Goal: Information Seeking & Learning: Learn about a topic

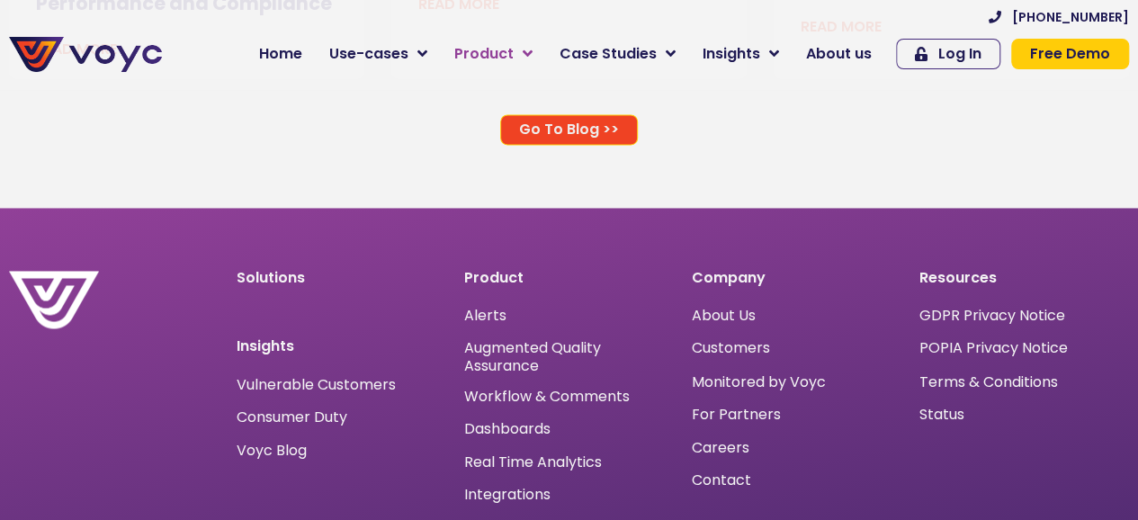
scroll to position [12088, 0]
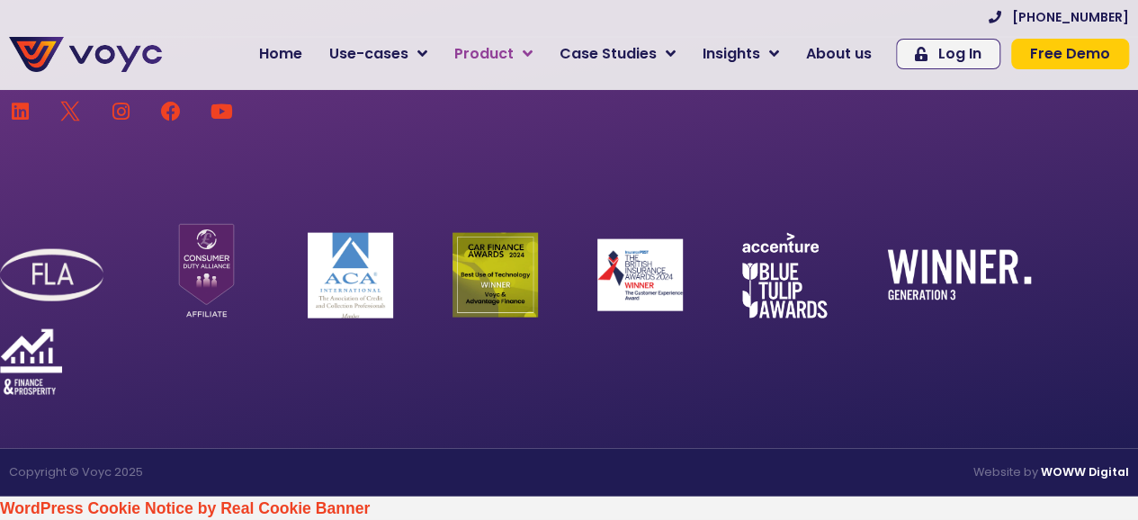
click at [532, 56] on icon at bounding box center [528, 54] width 10 height 16
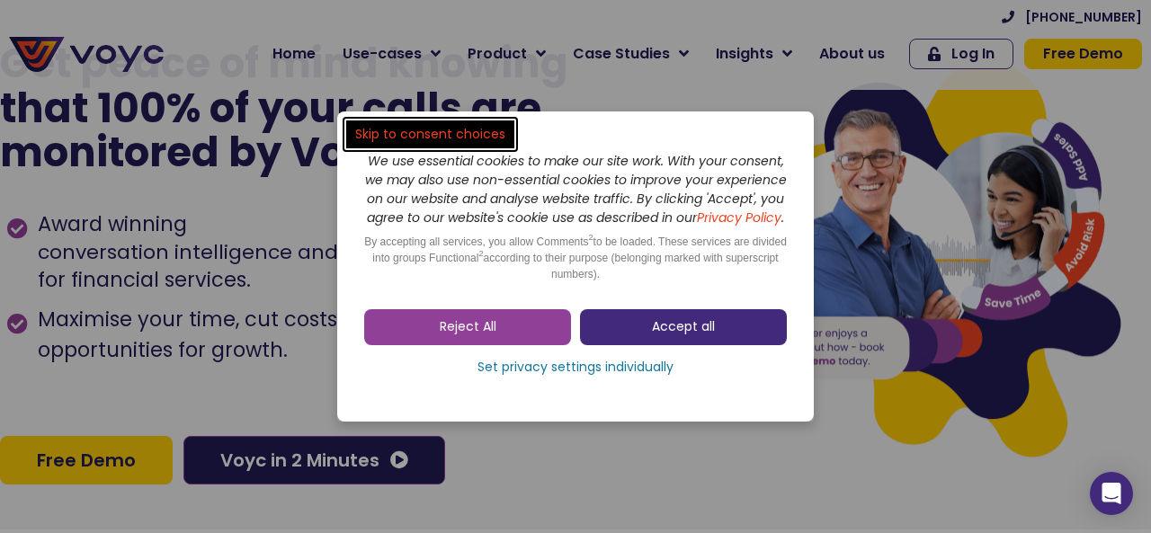
click at [684, 331] on span "Accept all" at bounding box center [683, 327] width 63 height 18
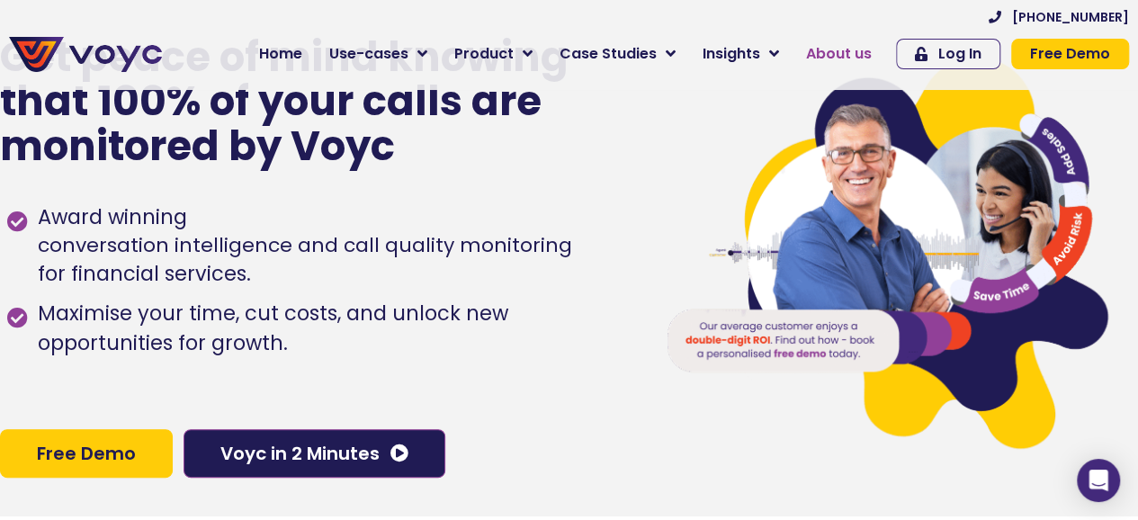
click at [870, 48] on span "About us" at bounding box center [839, 54] width 66 height 22
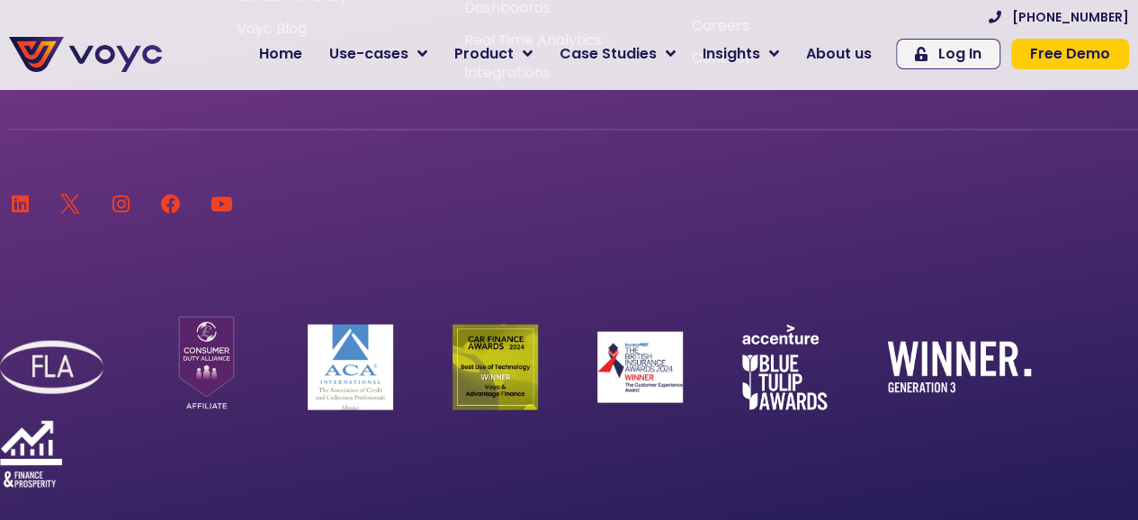
scroll to position [11628, 0]
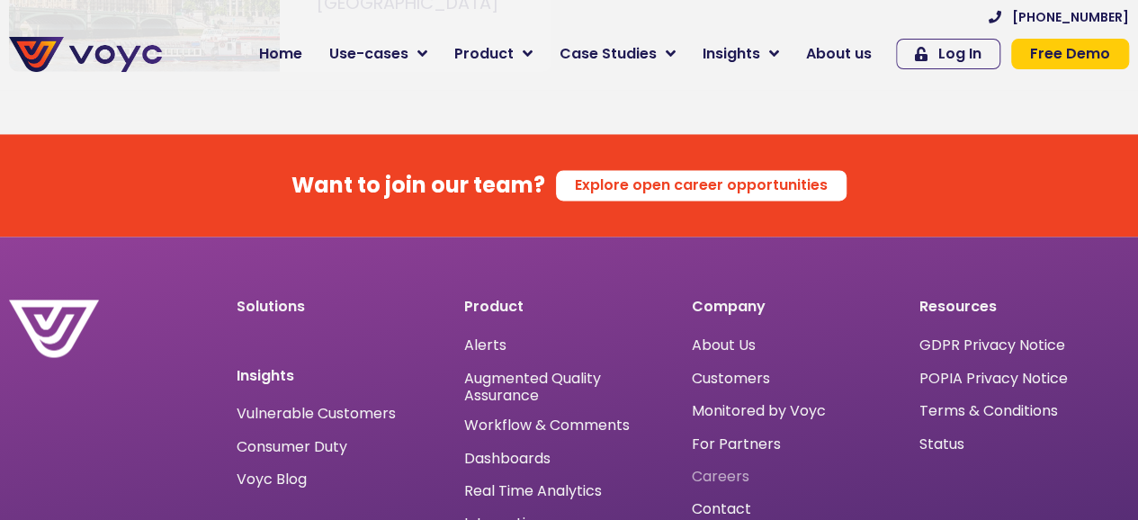
click at [698, 476] on span "Careers" at bounding box center [721, 476] width 58 height 0
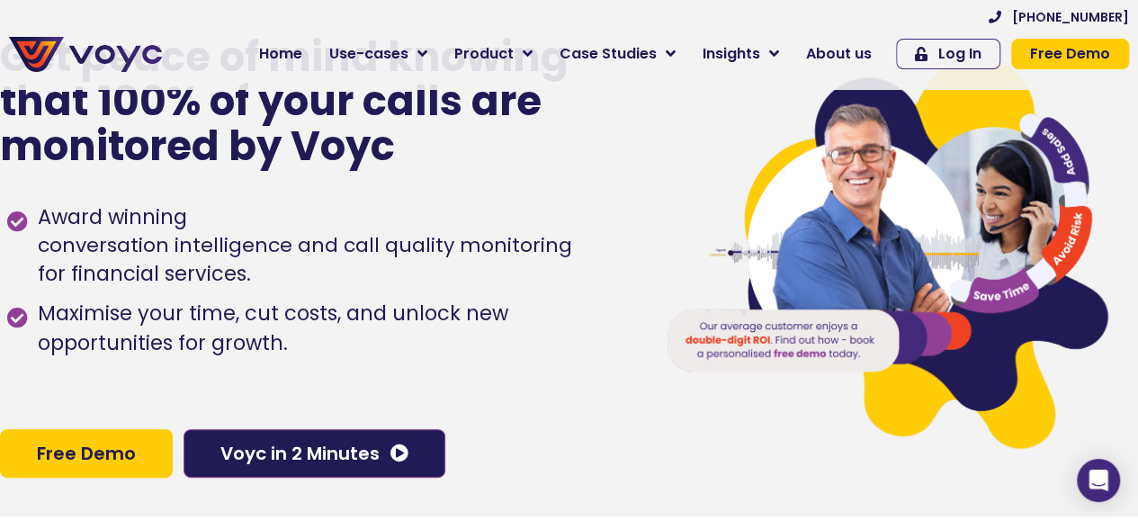
click at [570, 124] on p "Get peace of mind knowing that 100% of your calls are monitored by Voyc" at bounding box center [325, 102] width 650 height 134
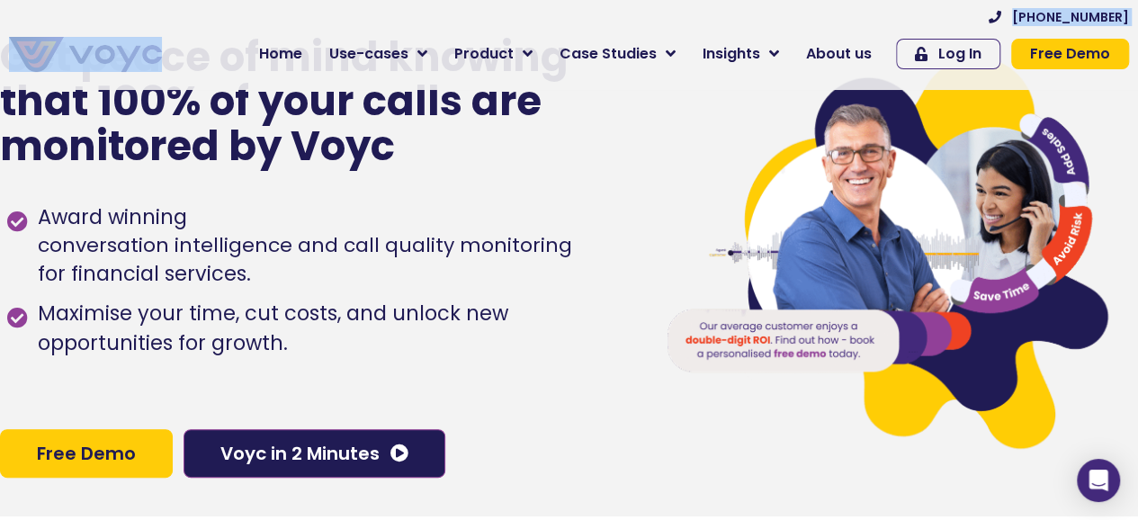
drag, startPoint x: 173, startPoint y: 44, endPoint x: 85, endPoint y: 46, distance: 87.3
click at [85, 46] on div "+44 204 572 7172 Home Use-cases Protect Save Grow Finance Mortgage Brokers Car …" at bounding box center [569, 45] width 1138 height 72
copy div "[PHONE_NUMBER]"
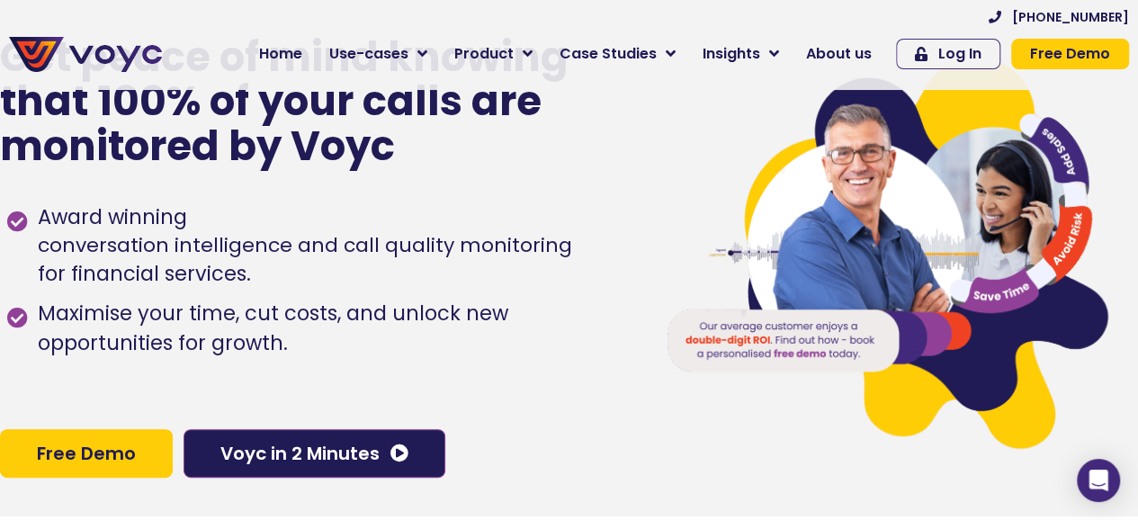
click at [449, 155] on p "Get peace of mind knowing that 100% of your calls are monitored by Voyc" at bounding box center [325, 102] width 650 height 134
drag, startPoint x: 443, startPoint y: 156, endPoint x: 318, endPoint y: 137, distance: 125.6
click at [309, 146] on p "Get peace of mind knowing that 100% of your calls are monitored by Voyc" at bounding box center [325, 102] width 650 height 134
click at [440, 132] on p "Get peace of mind knowing that 100% of your calls are monitored by Voyc" at bounding box center [325, 102] width 650 height 134
drag, startPoint x: 289, startPoint y: 148, endPoint x: 413, endPoint y: 163, distance: 125.0
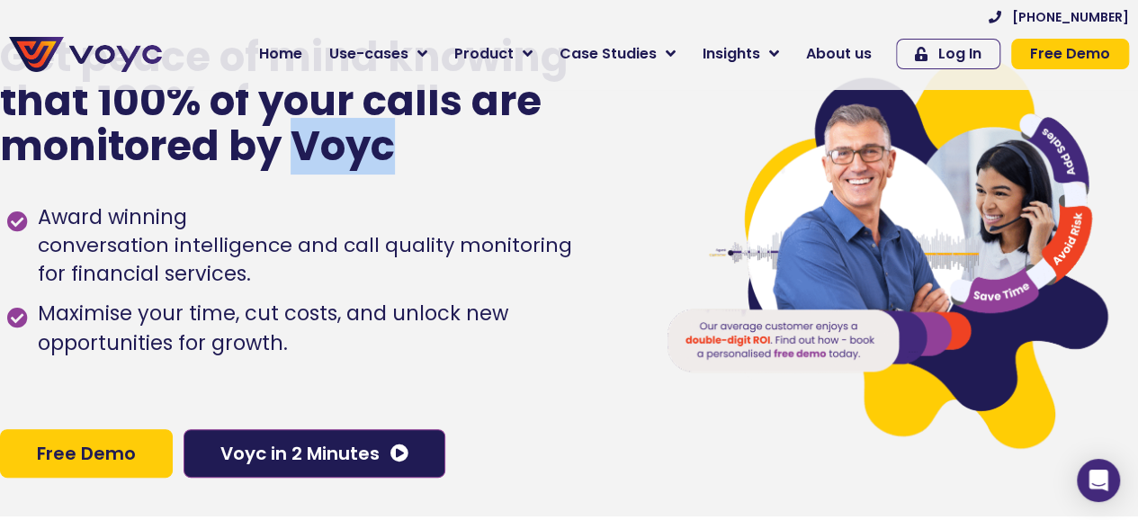
click at [413, 163] on p "Get peace of mind knowing that 100% of your calls are monitored by Voyc" at bounding box center [325, 102] width 650 height 134
copy p "Voyc"
drag, startPoint x: 579, startPoint y: 226, endPoint x: 579, endPoint y: 210, distance: 16.2
click at [579, 226] on ul "Award winning conversation intelligence and call quality monitoring for financi…" at bounding box center [318, 276] width 624 height 166
click at [302, 55] on span "Home" at bounding box center [280, 54] width 43 height 22
